Goal: Task Accomplishment & Management: Complete application form

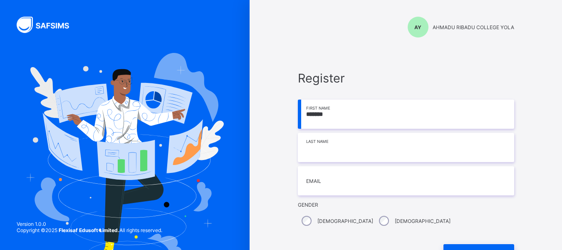
type input "*******"
click at [329, 141] on input at bounding box center [406, 147] width 216 height 29
type input "*******"
click at [326, 175] on input "email" at bounding box center [406, 180] width 216 height 29
type input "**********"
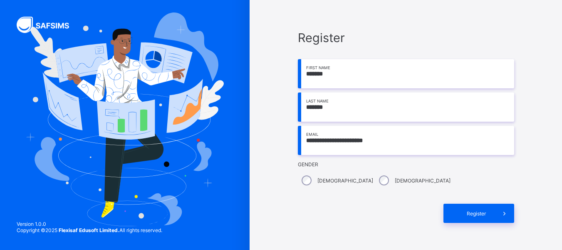
scroll to position [69, 0]
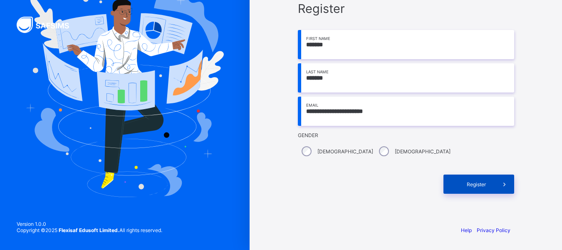
click at [482, 181] on span "Register" at bounding box center [476, 184] width 37 height 6
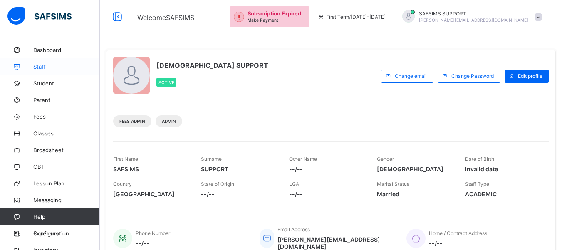
click at [42, 67] on span "Staff" at bounding box center [66, 66] width 67 height 7
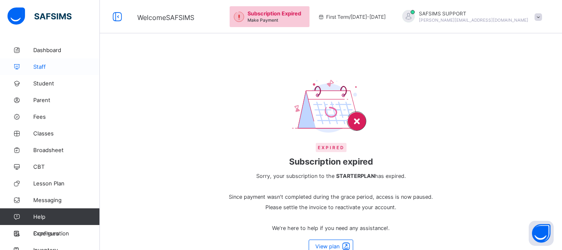
click at [35, 66] on span "Staff" at bounding box center [66, 66] width 67 height 7
click at [45, 49] on span "Dashboard" at bounding box center [66, 50] width 67 height 7
click at [41, 66] on span "Staff" at bounding box center [66, 66] width 67 height 7
click at [41, 83] on span "Student" at bounding box center [66, 83] width 67 height 7
click at [42, 97] on span "Parent" at bounding box center [66, 100] width 67 height 7
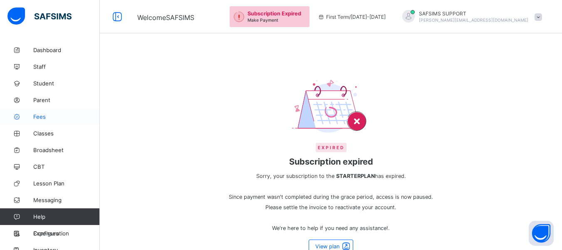
click at [40, 114] on span "Fees" at bounding box center [66, 116] width 67 height 7
click at [44, 68] on span "Staff" at bounding box center [66, 66] width 67 height 7
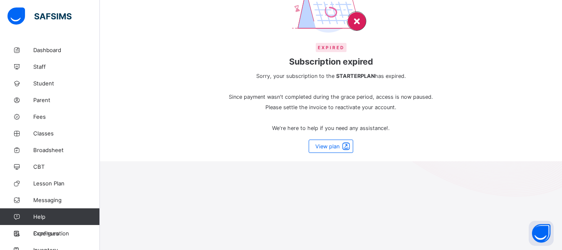
scroll to position [67, 0]
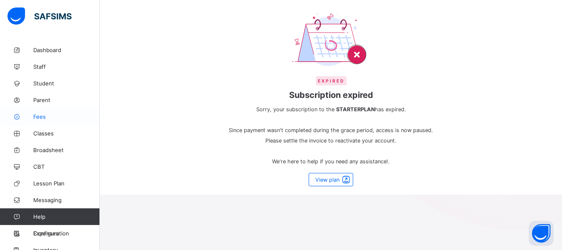
click at [63, 109] on link "Fees" at bounding box center [50, 116] width 100 height 17
click at [55, 129] on link "Classes" at bounding box center [50, 133] width 100 height 17
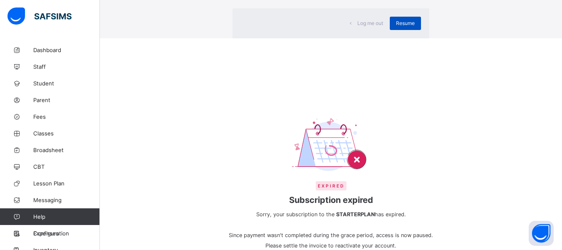
click at [396, 26] on span "Resume" at bounding box center [405, 23] width 19 height 6
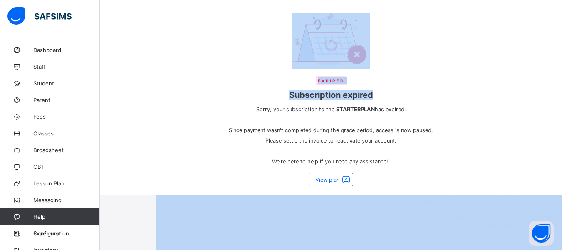
drag, startPoint x: 499, startPoint y: 171, endPoint x: 500, endPoint y: 260, distance: 89.1
click at [500, 207] on html "Welcome SAFSIMS Subscription Expired Make Payment First Term / [DATE]-[DATE] SA…" at bounding box center [281, 69] width 562 height 273
